Goal: Transaction & Acquisition: Purchase product/service

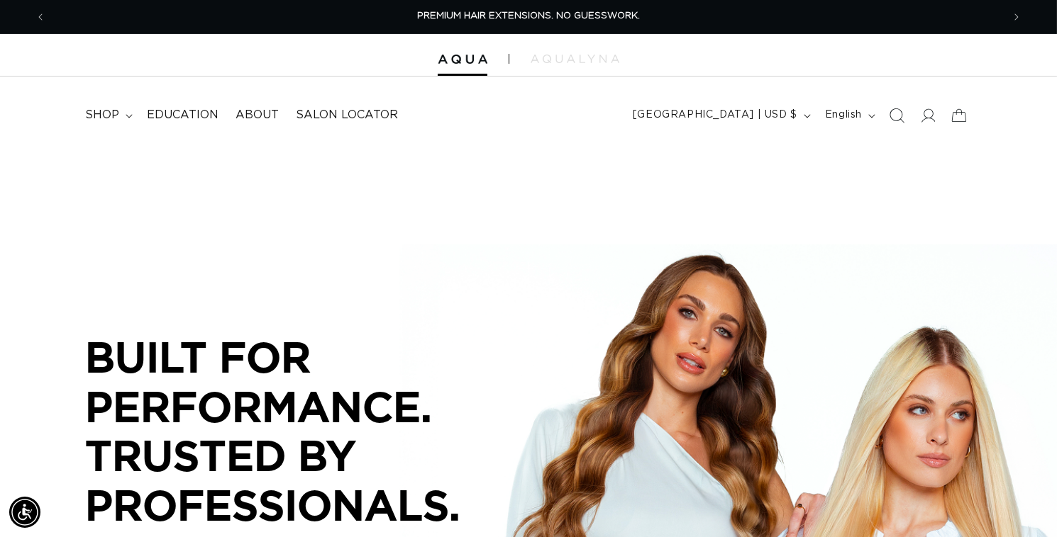
click at [889, 123] on icon "Search" at bounding box center [896, 115] width 15 height 15
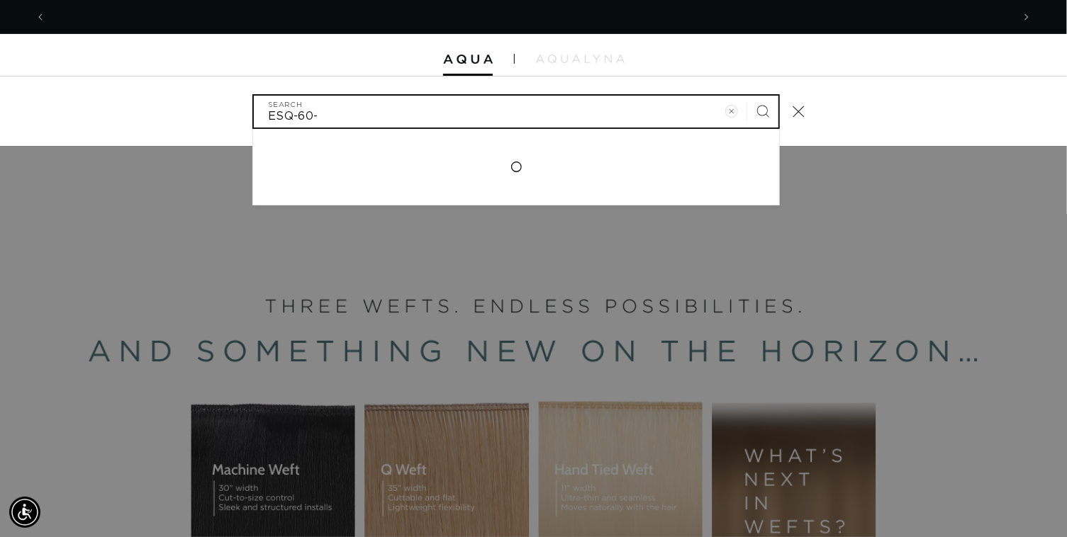
scroll to position [0, 1908]
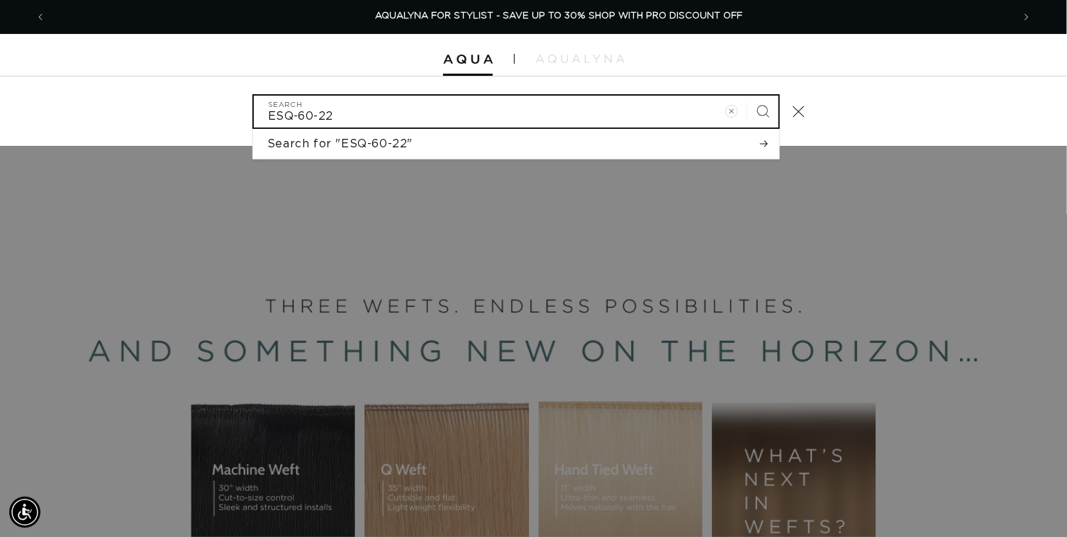
type input "ESQ-60-22"
click at [747, 96] on button "Search" at bounding box center [762, 111] width 31 height 31
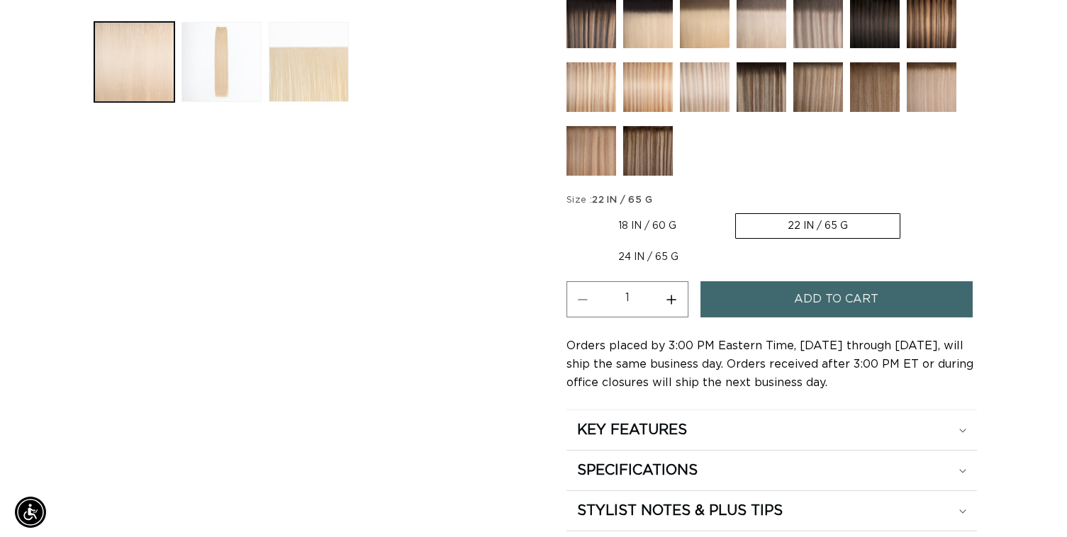
scroll to position [0, 943]
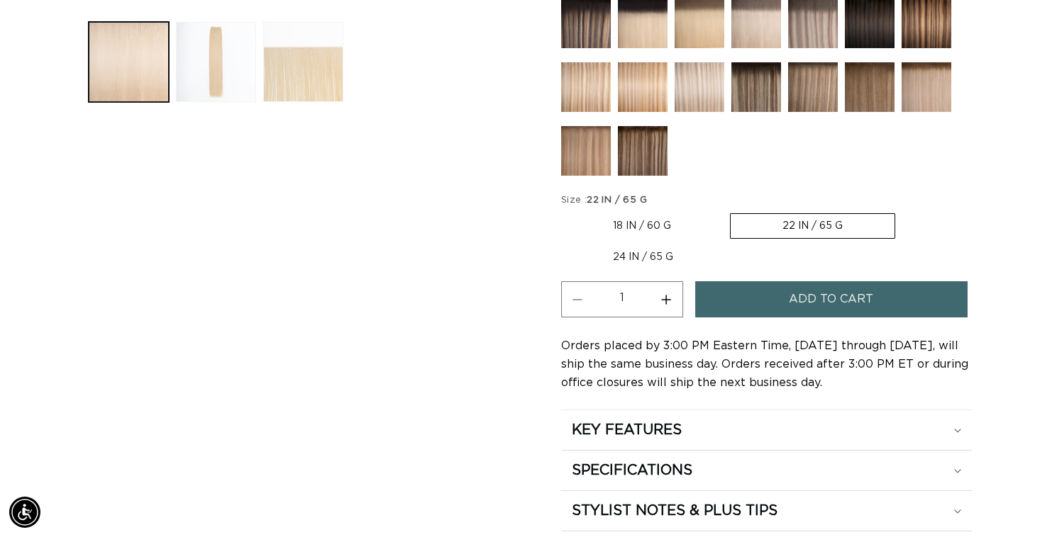
drag, startPoint x: 689, startPoint y: 469, endPoint x: 790, endPoint y: 467, distance: 100.7
click at [682, 318] on button "Increase quantity for 60 Most Platinum - Q Weft" at bounding box center [666, 300] width 32 height 36
type input "2"
click at [790, 318] on button "Add to cart" at bounding box center [831, 300] width 272 height 36
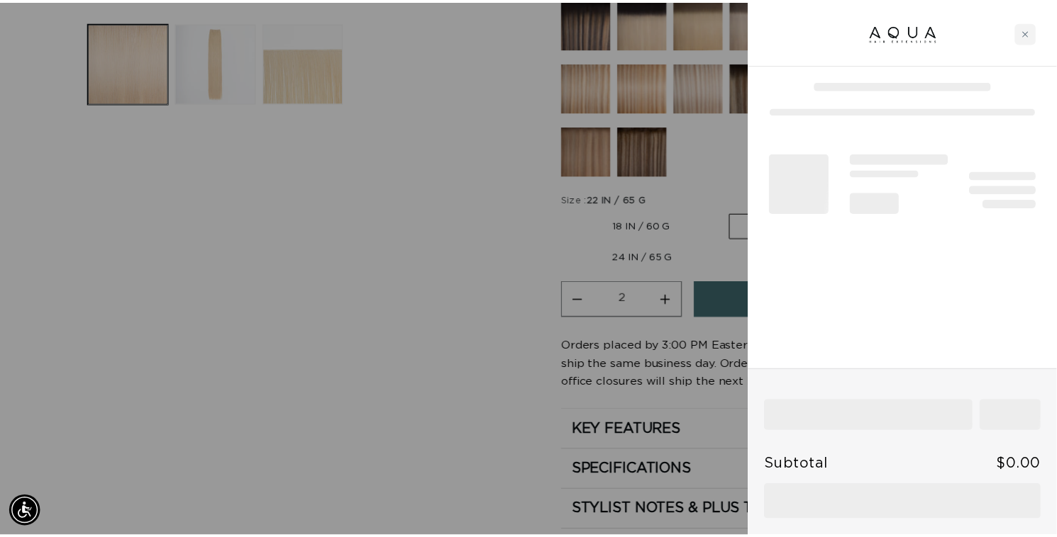
scroll to position [0, 1908]
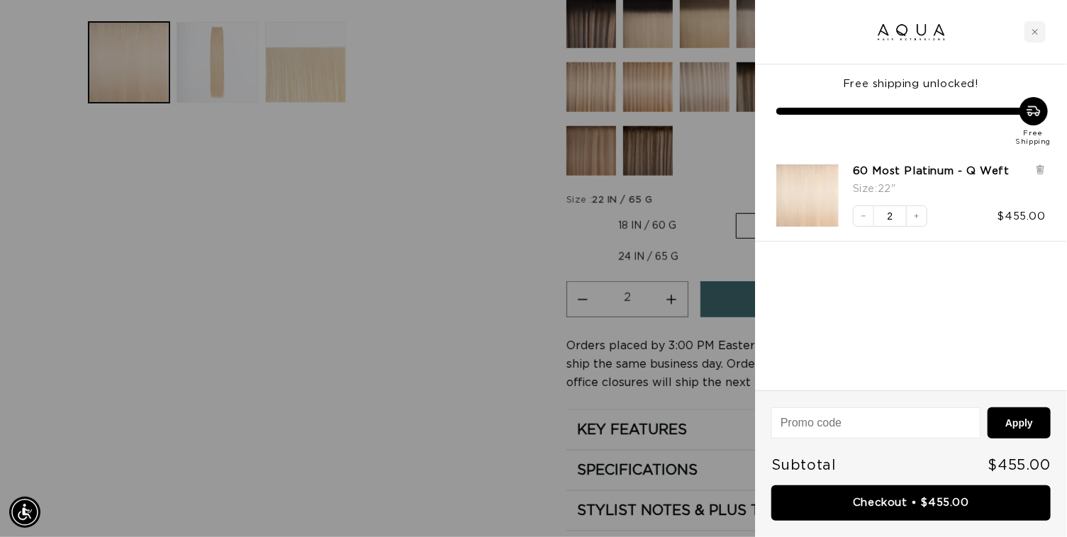
click at [352, 372] on div at bounding box center [533, 268] width 1067 height 537
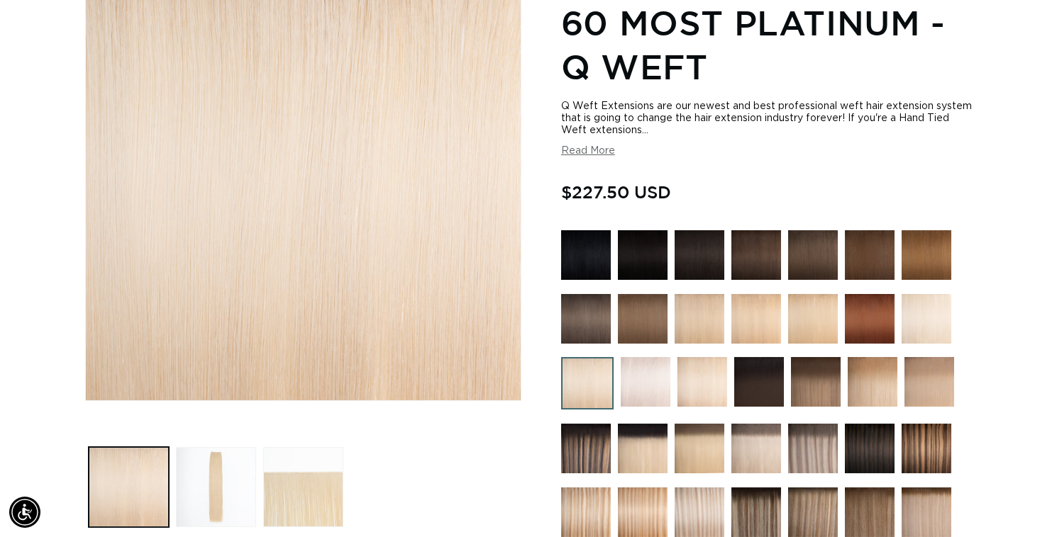
scroll to position [0, 1887]
click at [561, 344] on img at bounding box center [586, 319] width 50 height 50
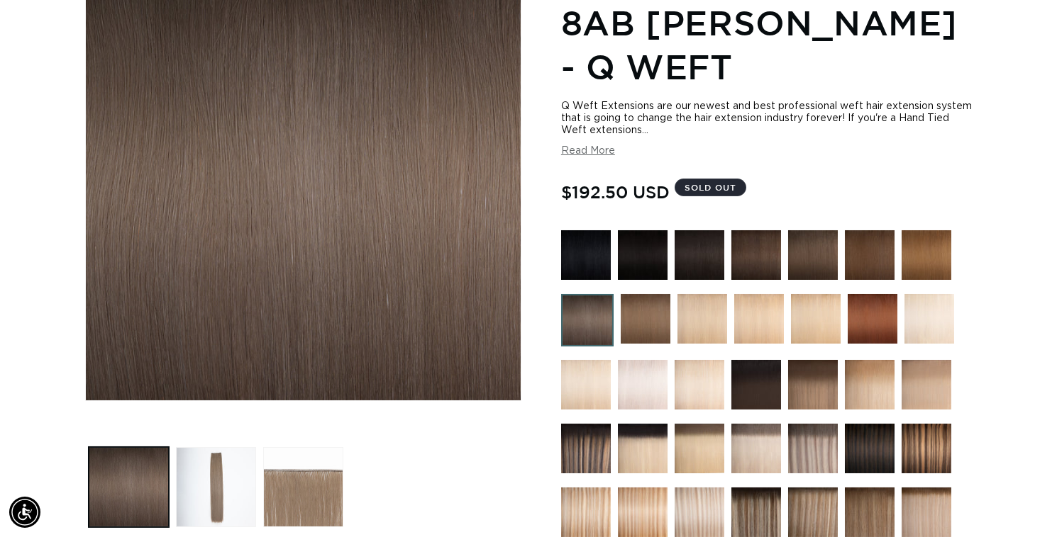
click at [648, 341] on img at bounding box center [645, 319] width 50 height 50
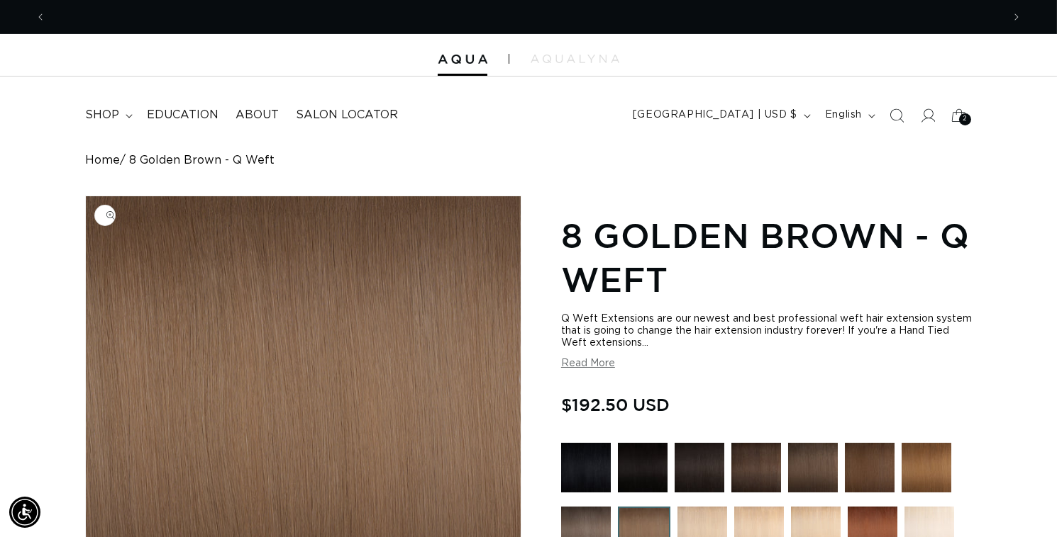
scroll to position [0, 1887]
click at [408, 423] on img "Gallery Viewer" at bounding box center [303, 404] width 435 height 417
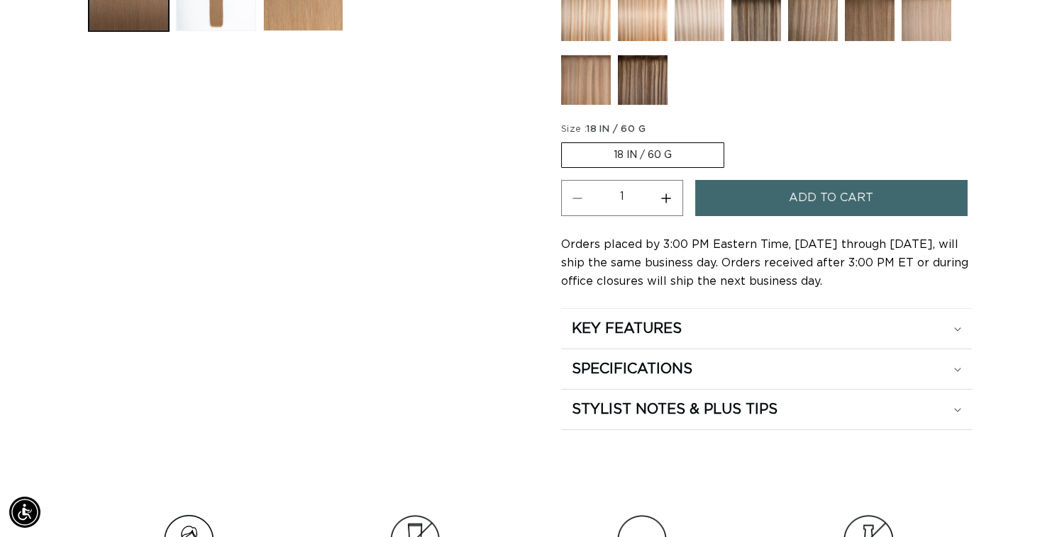
scroll to position [0, 943]
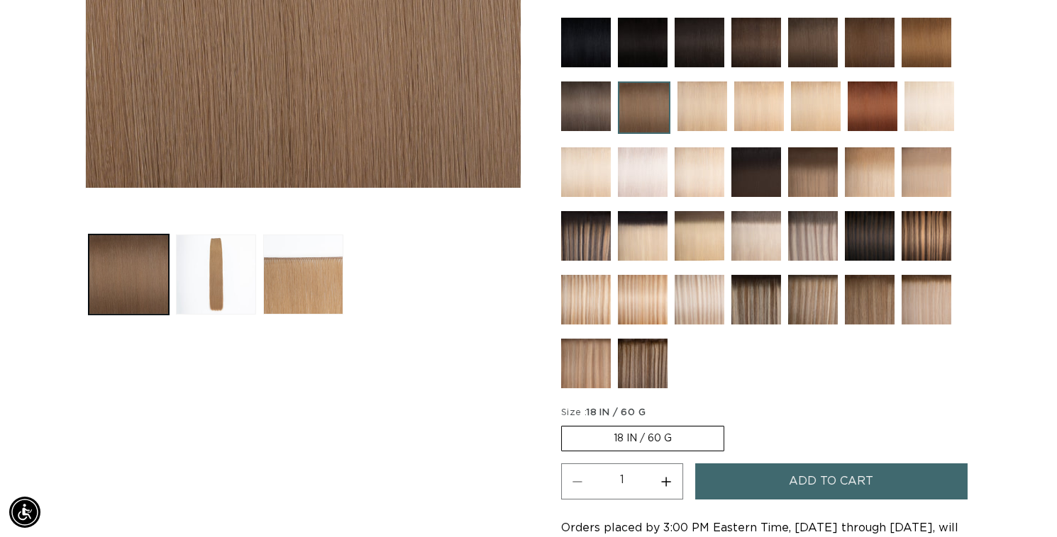
scroll to position [0, 1887]
click at [581, 131] on img at bounding box center [586, 107] width 50 height 50
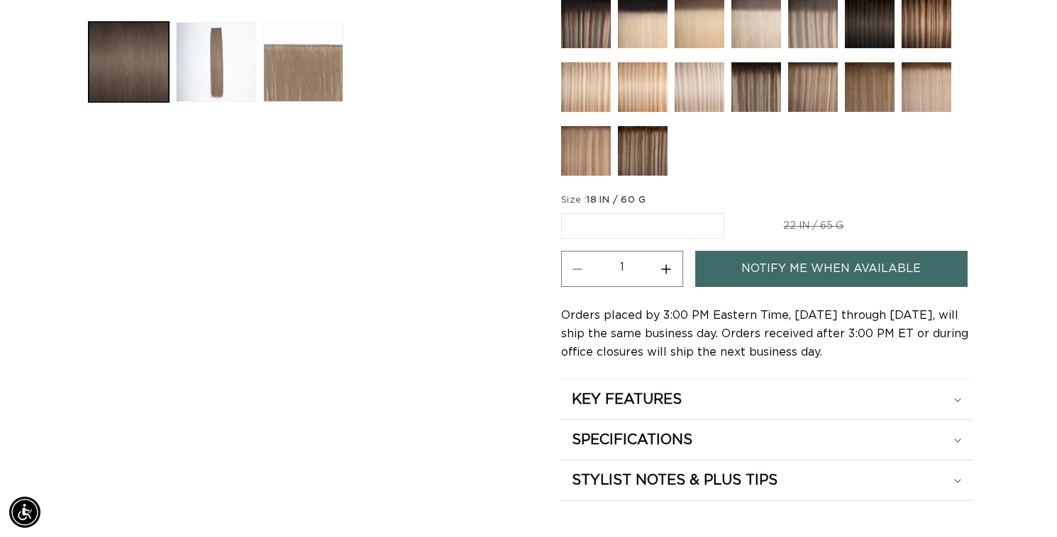
scroll to position [0, 1887]
click at [615, 205] on span "18 IN / 60 G" at bounding box center [615, 200] width 59 height 9
click at [438, 382] on div "Skip to product information Open media 1 in modal Open media 2 in modal Open me…" at bounding box center [303, 30] width 436 height 944
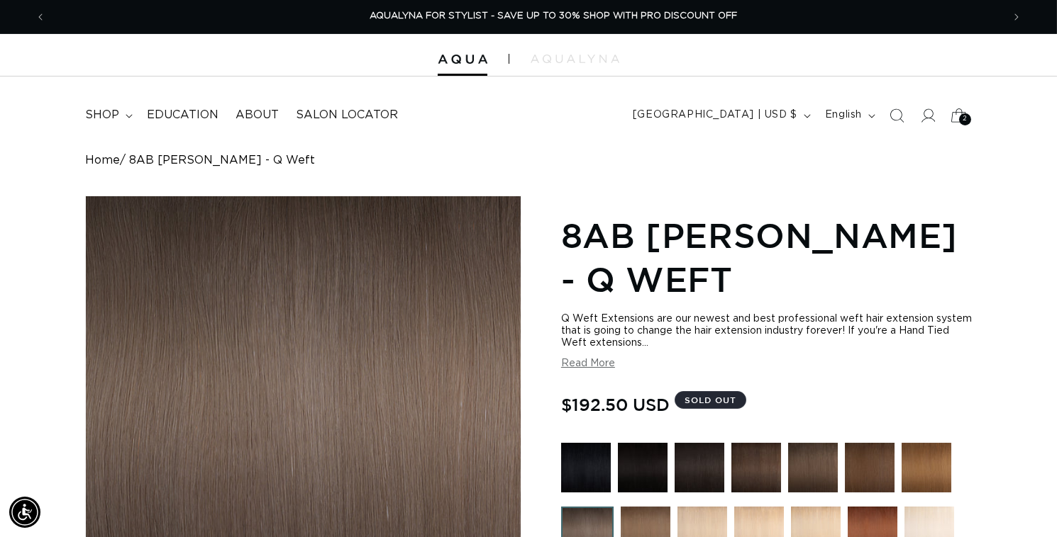
click at [962, 126] on span "2" at bounding box center [964, 119] width 5 height 12
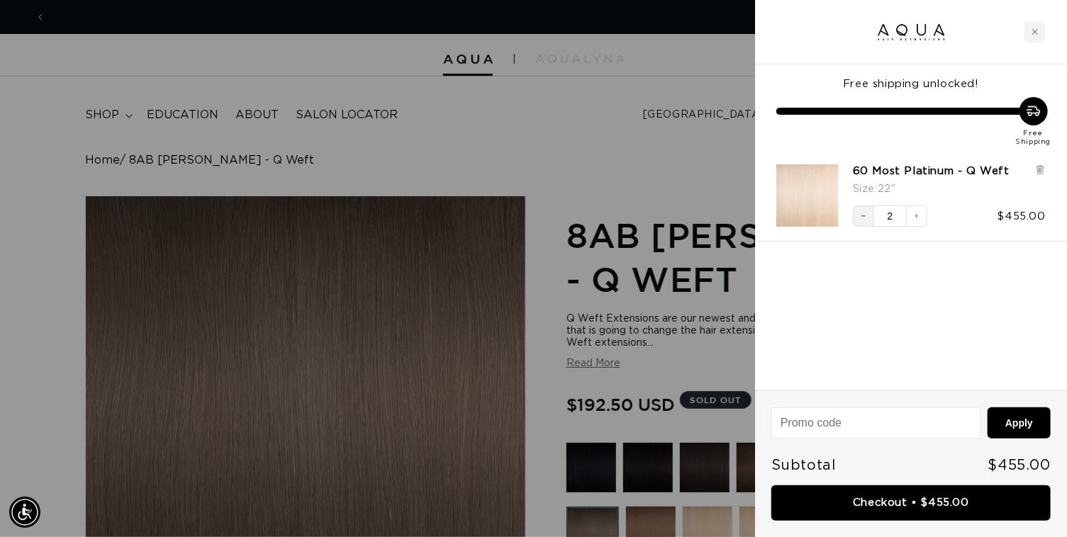
scroll to position [0, 954]
click at [862, 221] on icon "Decrease quantity" at bounding box center [863, 216] width 9 height 9
click at [1046, 175] on icon at bounding box center [1040, 170] width 11 height 11
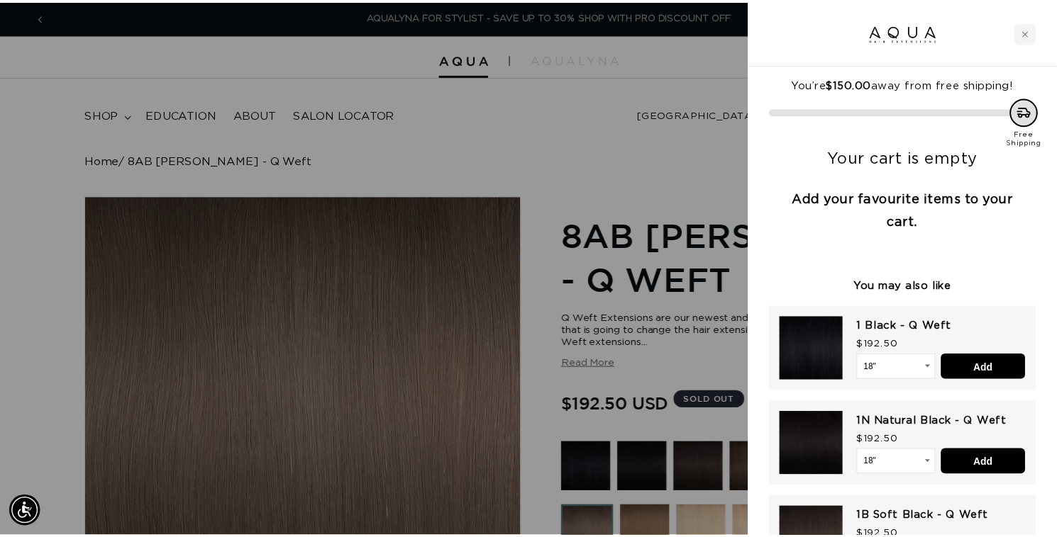
scroll to position [0, 0]
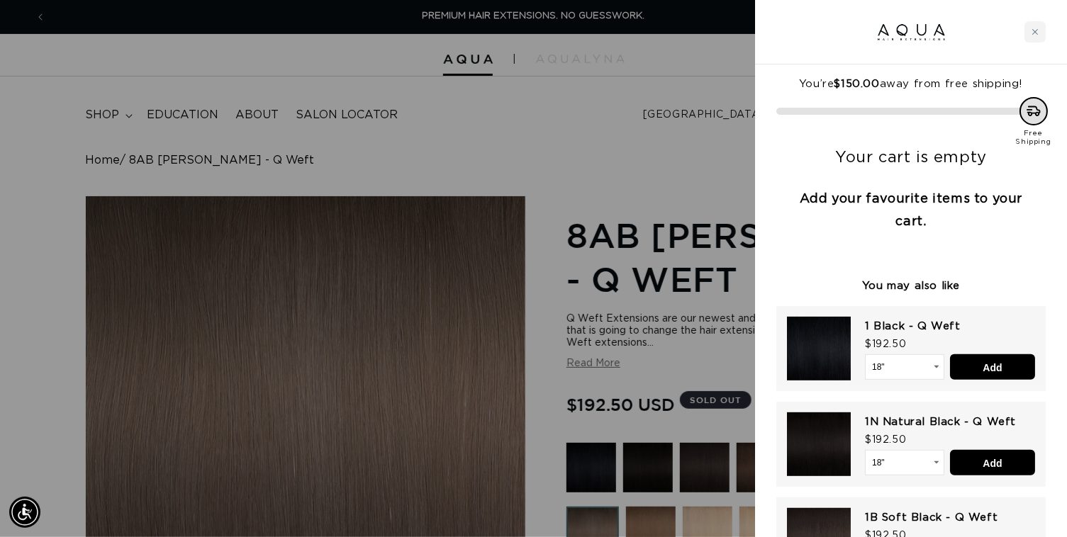
click at [1049, 33] on div at bounding box center [911, 32] width 312 height 65
click at [1041, 30] on div "Close cart" at bounding box center [1035, 31] width 21 height 21
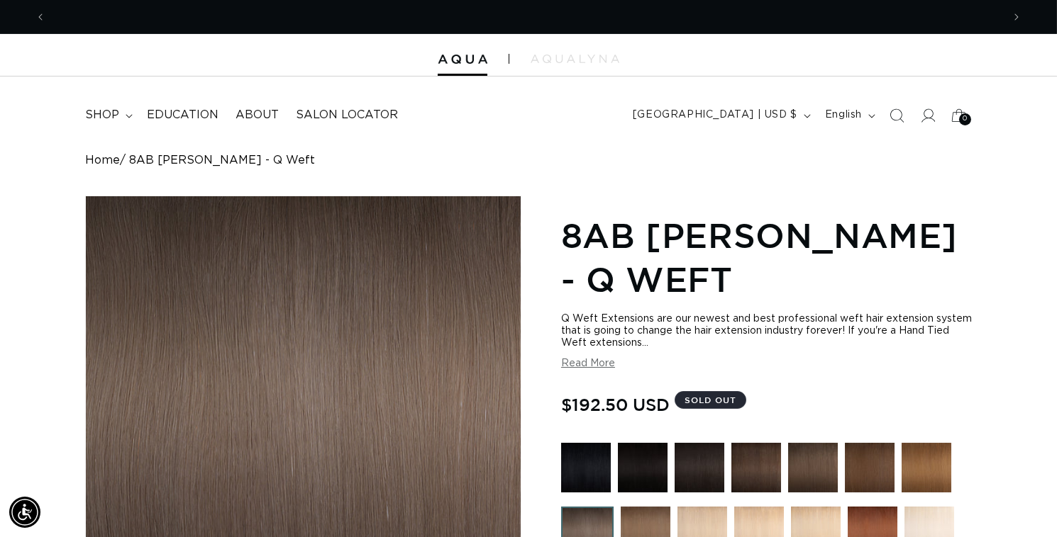
scroll to position [0, 943]
